Goal: Task Accomplishment & Management: Use online tool/utility

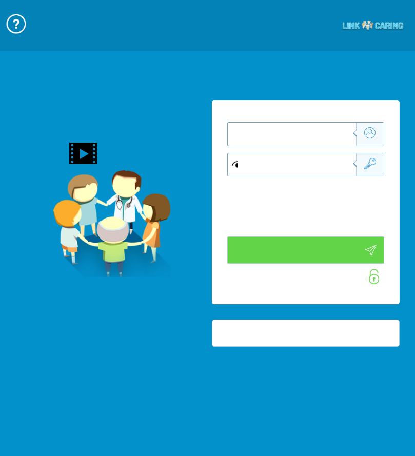
type input "התחבר עכשיו"
type input "עדיין לא? צור חשבון!"
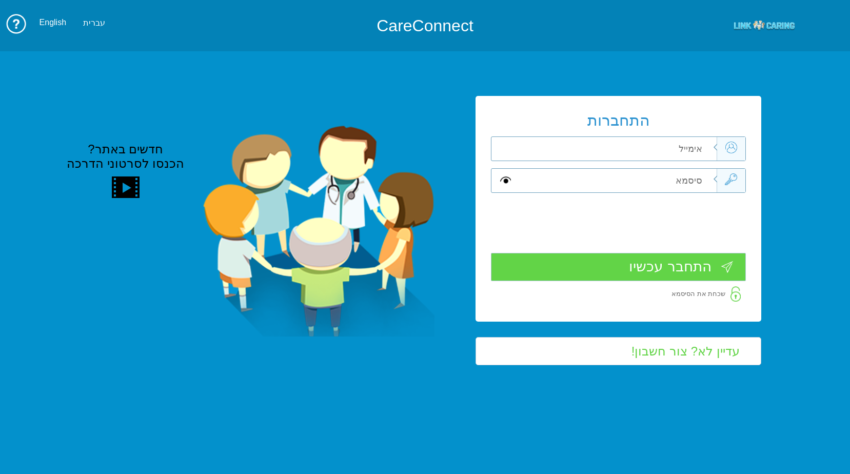
click at [671, 146] on input "text" at bounding box center [615, 149] width 201 height 24
type input "[PERSON_NAME][EMAIL_ADDRESS][DOMAIN_NAME]"
type input "Sh"
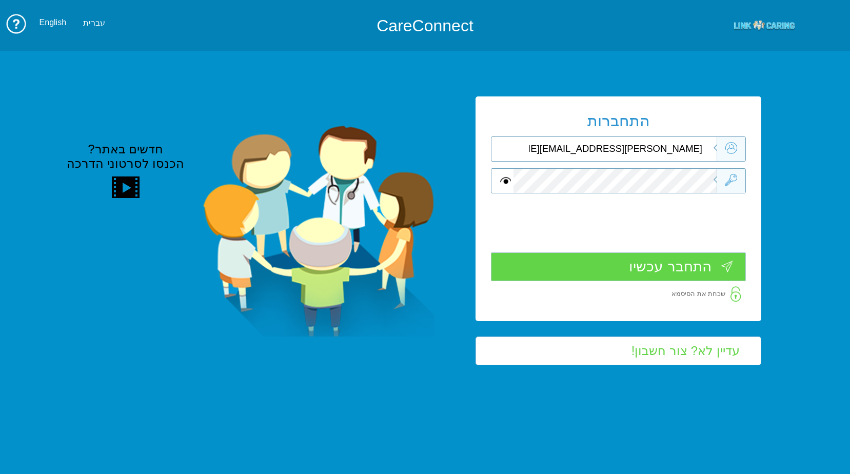
click at [642, 269] on input "התחבר עכשיו" at bounding box center [618, 266] width 255 height 28
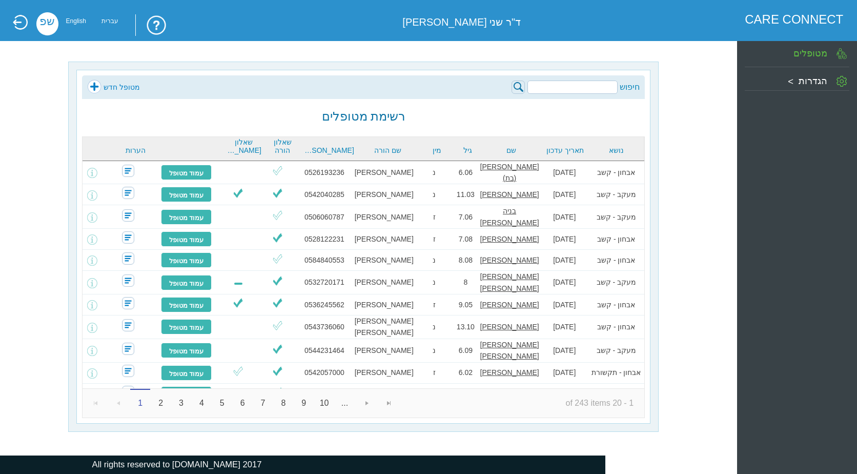
drag, startPoint x: 575, startPoint y: 93, endPoint x: 562, endPoint y: 83, distance: 16.4
click at [570, 93] on input "search" at bounding box center [573, 87] width 90 height 13
type input "x"
type input "[PERSON_NAME]"
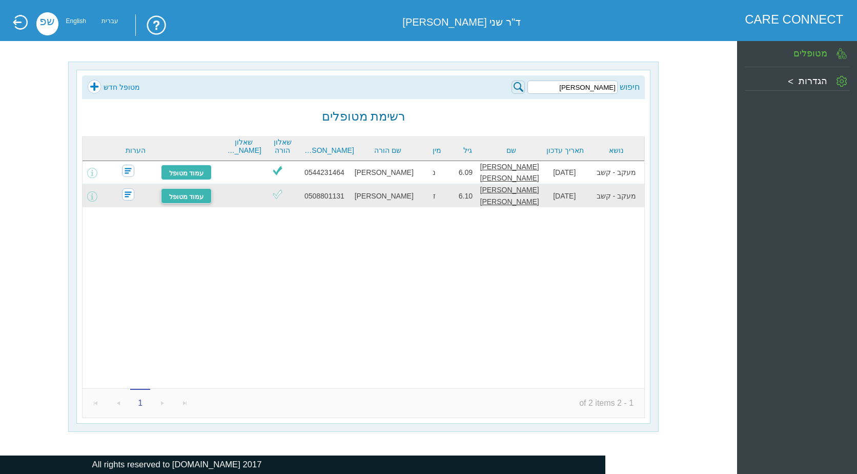
click at [201, 192] on link "עמוד מטופל" at bounding box center [186, 195] width 51 height 15
click at [205, 194] on link "עמוד מטופל" at bounding box center [186, 195] width 51 height 15
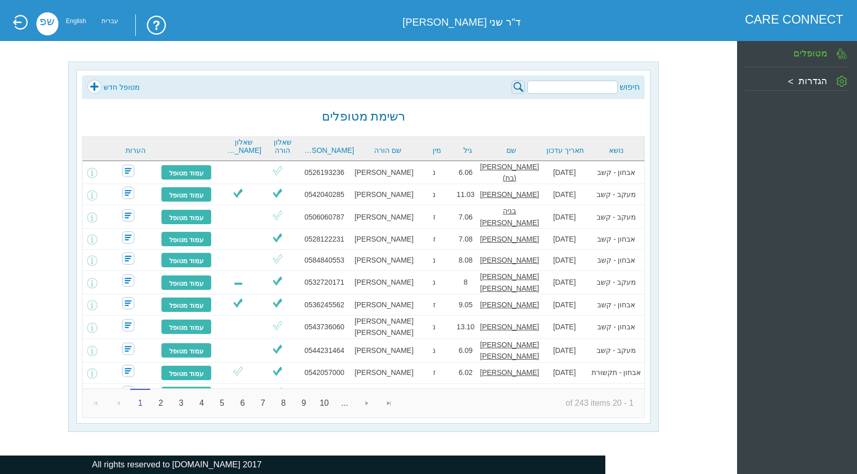
click at [586, 88] on input "search" at bounding box center [573, 87] width 90 height 13
type input "[PERSON_NAME]"
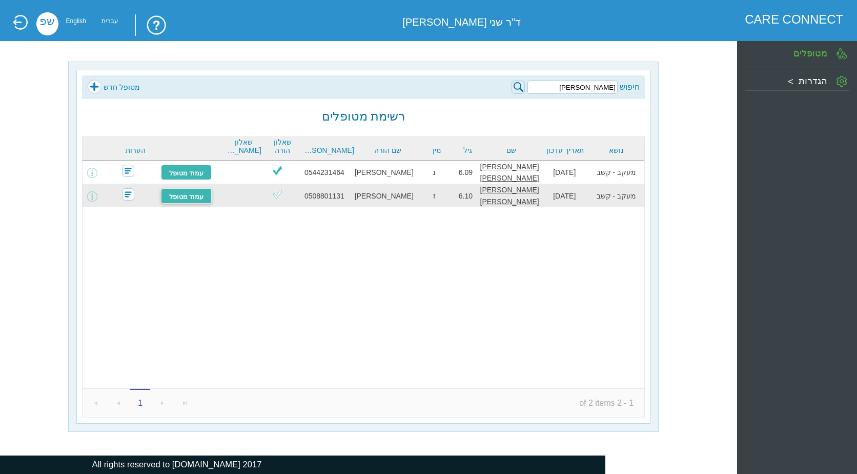
click at [183, 192] on link "עמוד מטופל" at bounding box center [186, 195] width 51 height 15
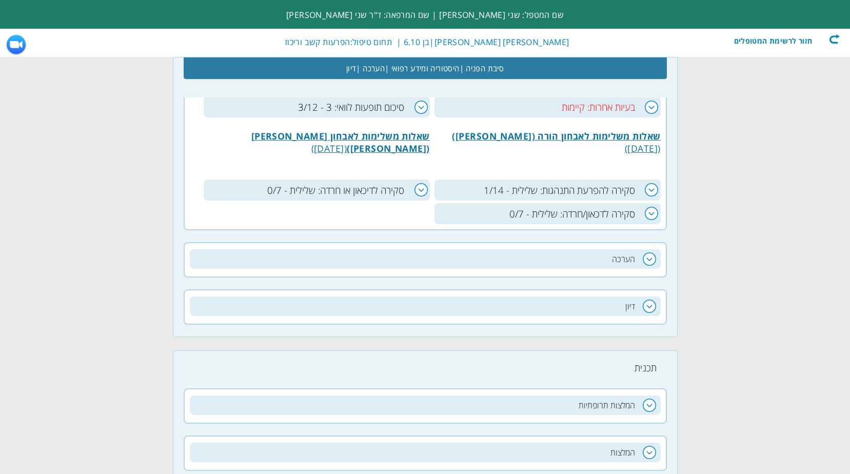
scroll to position [765, 0]
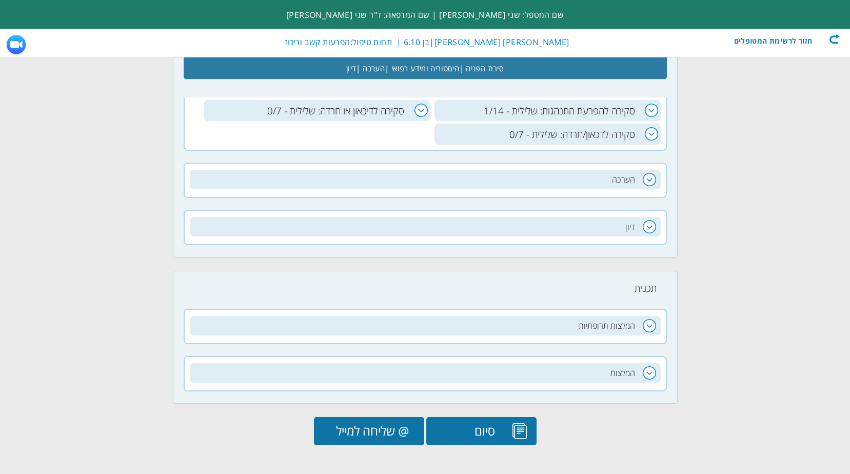
click at [370, 432] on input "@ שליחה למייל" at bounding box center [369, 431] width 110 height 28
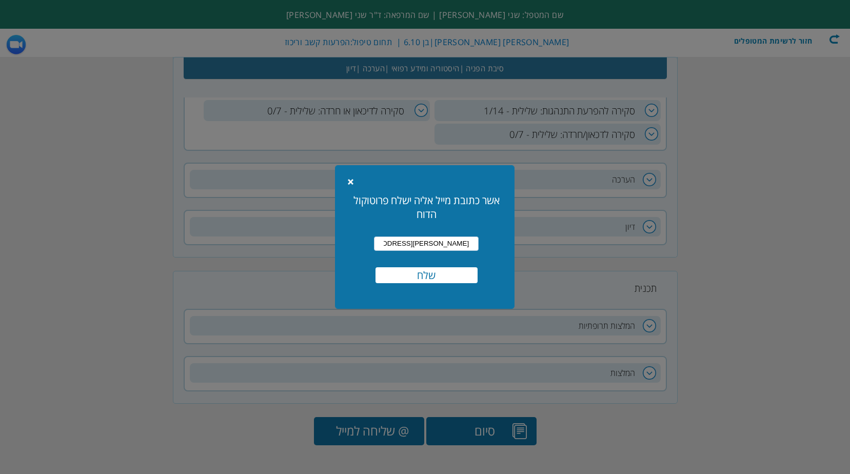
click at [431, 280] on input "שלח" at bounding box center [426, 275] width 102 height 16
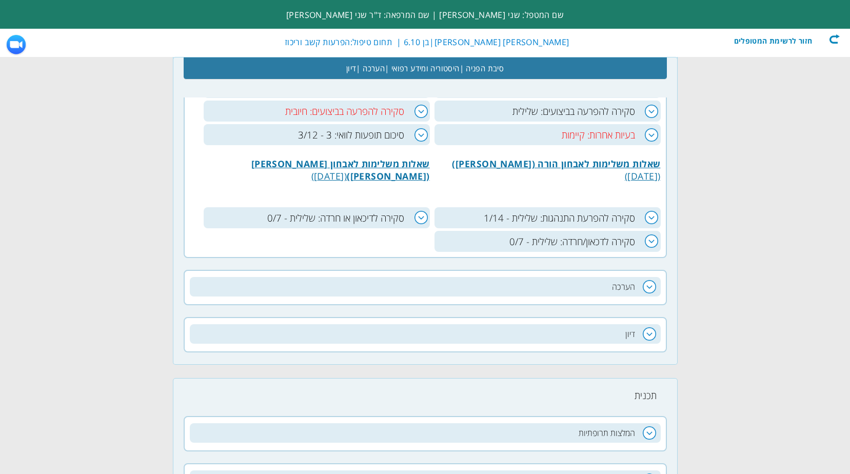
scroll to position [552, 0]
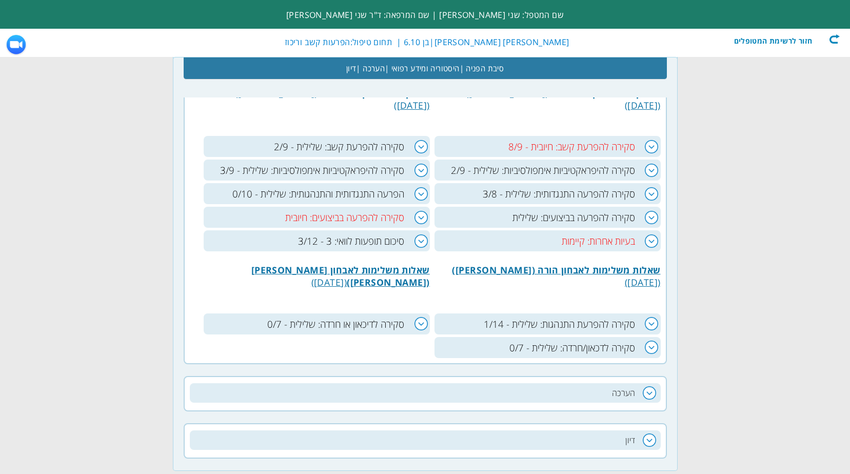
click at [415, 215] on h3 "סקירה להפרעה בביצועים: חיובית" at bounding box center [317, 217] width 226 height 21
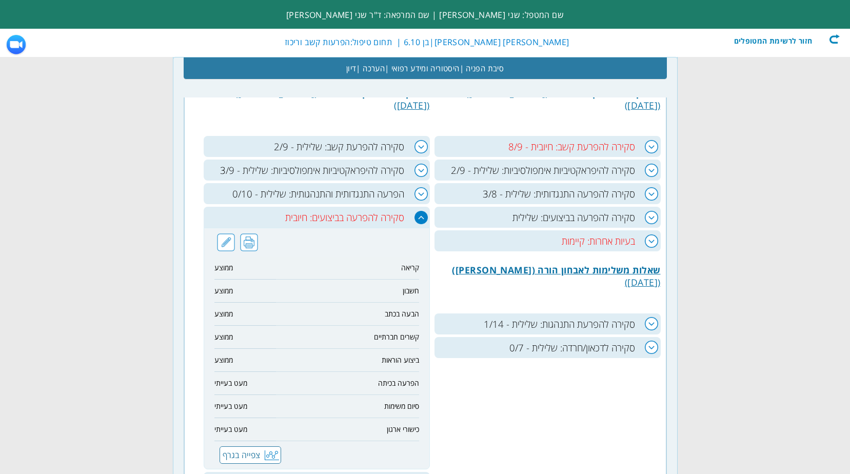
click at [415, 215] on h3 "סקירה להפרעה בביצועים: חיובית" at bounding box center [317, 217] width 226 height 21
